Goal: Information Seeking & Learning: Learn about a topic

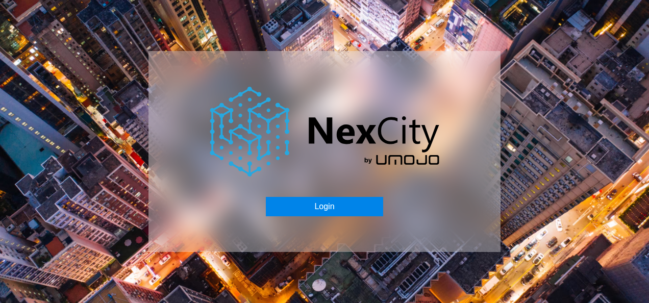
click at [312, 202] on button "Login" at bounding box center [324, 206] width 117 height 19
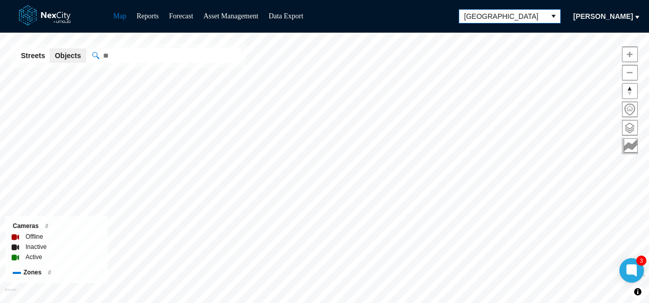
click at [511, 16] on span "[GEOGRAPHIC_DATA]" at bounding box center [503, 16] width 78 height 10
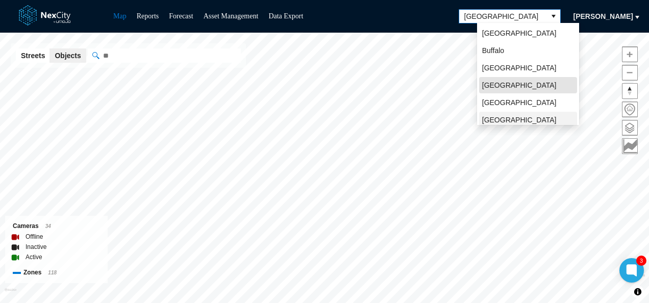
click at [504, 112] on li "[GEOGRAPHIC_DATA][PERSON_NAME]" at bounding box center [528, 125] width 98 height 27
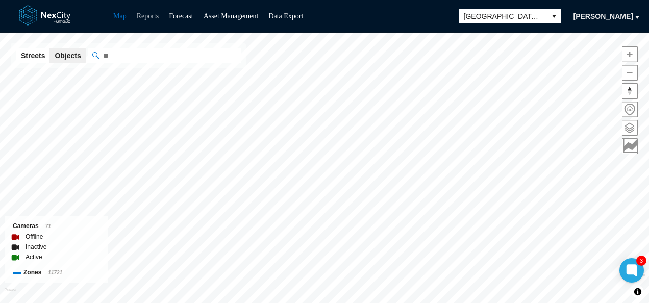
click at [156, 19] on link "Reports" at bounding box center [148, 16] width 22 height 8
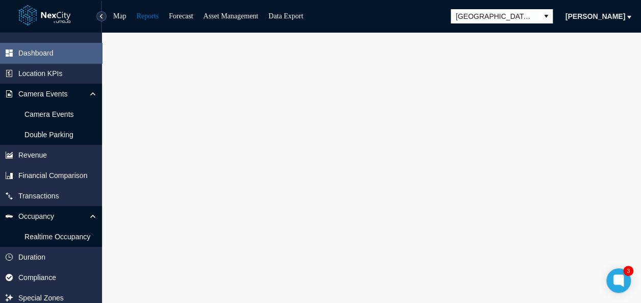
click at [106, 93] on div at bounding box center [371, 172] width 539 height 278
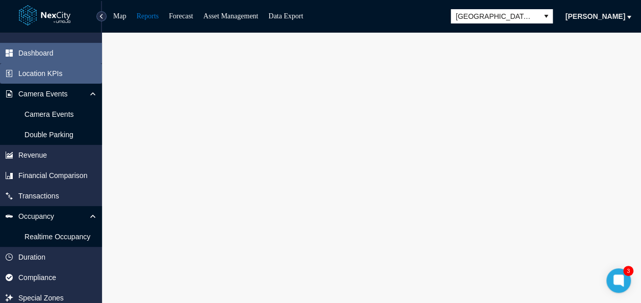
click at [101, 74] on span "Location KPIs" at bounding box center [51, 73] width 102 height 20
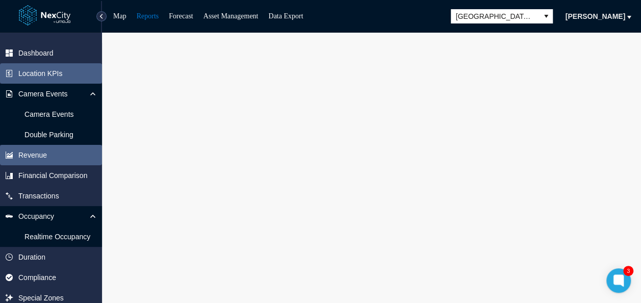
click at [37, 152] on span "Revenue" at bounding box center [32, 155] width 29 height 10
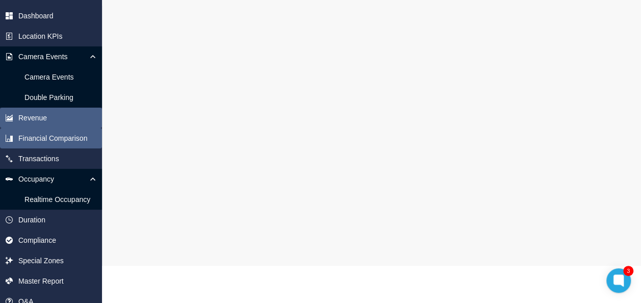
scroll to position [38, 0]
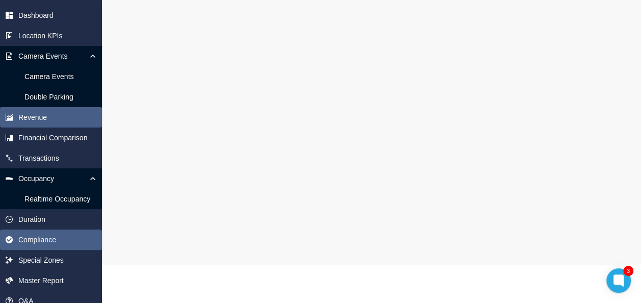
click at [30, 237] on span "Compliance" at bounding box center [37, 240] width 38 height 10
